Goal: Task Accomplishment & Management: Complete application form

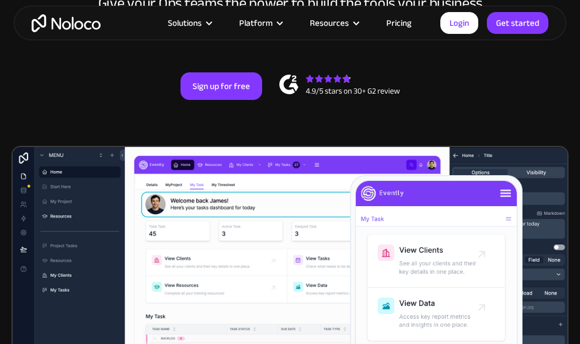
scroll to position [172, 0]
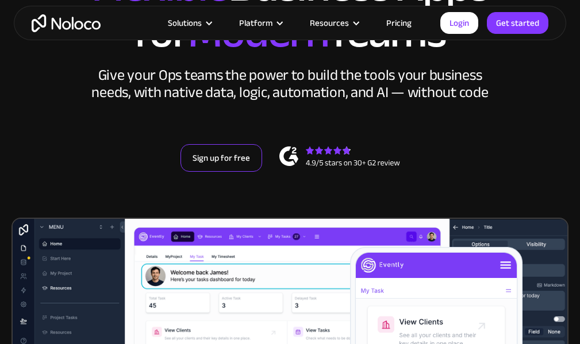
click at [220, 160] on link "Sign up for free" at bounding box center [221, 158] width 82 height 28
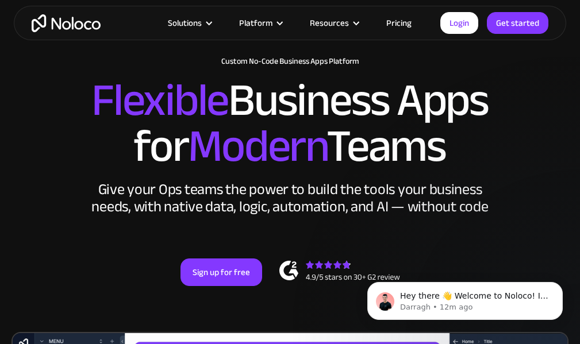
scroll to position [57, 0]
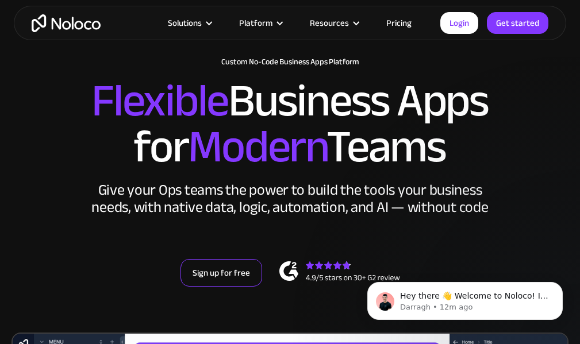
click at [225, 272] on link "Sign up for free" at bounding box center [221, 273] width 82 height 28
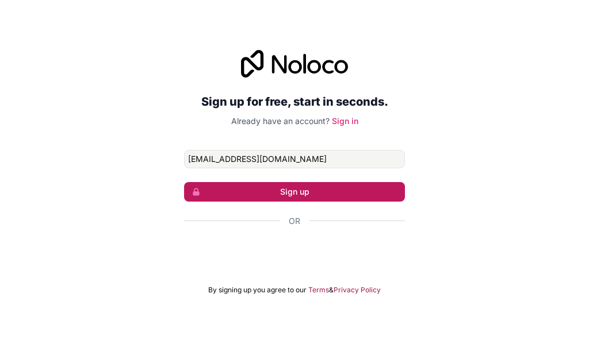
type input "[EMAIL_ADDRESS][DOMAIN_NAME]"
click at [327, 197] on button "Sign up" at bounding box center [294, 192] width 221 height 20
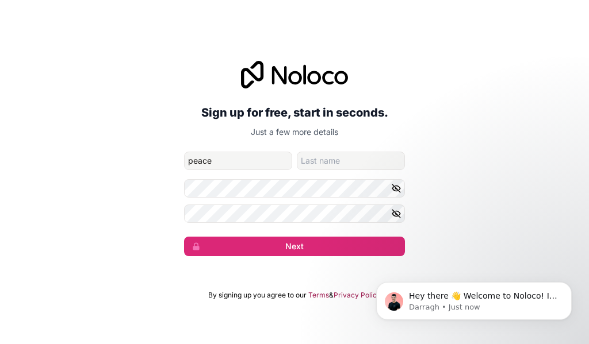
type input "peace"
click at [329, 156] on input "family-name" at bounding box center [351, 161] width 108 height 18
type input "S"
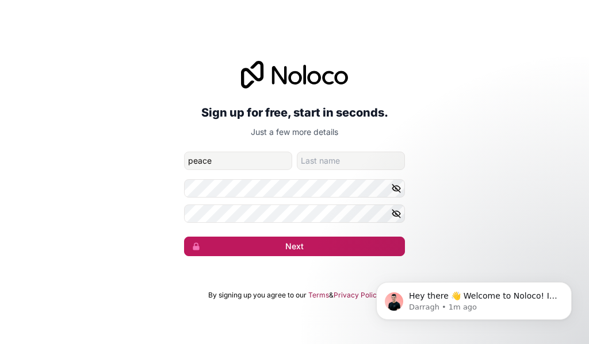
click at [313, 244] on button "Next" at bounding box center [294, 247] width 221 height 20
type input "Swift"
click at [325, 240] on button "Next" at bounding box center [294, 247] width 221 height 20
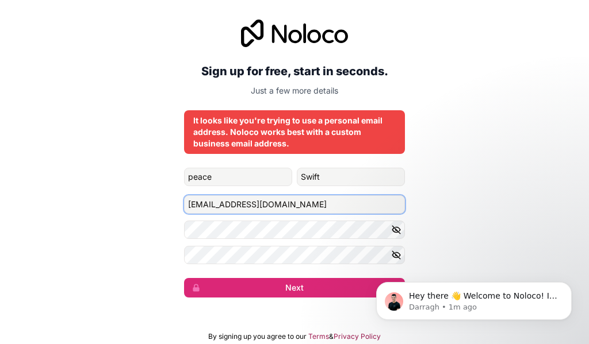
click at [235, 202] on input "[EMAIL_ADDRESS][DOMAIN_NAME]" at bounding box center [294, 204] width 221 height 18
